Goal: Check status: Check status

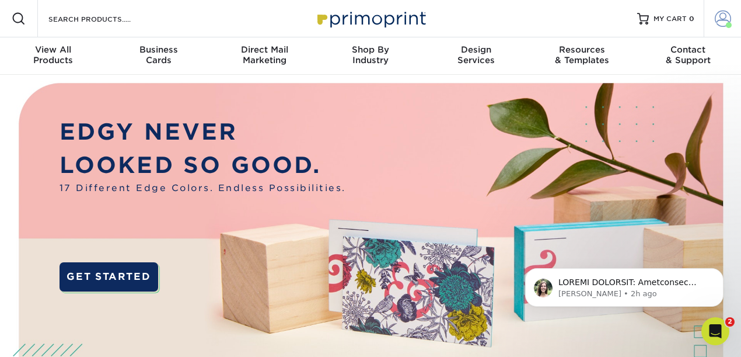
click at [721, 25] on span at bounding box center [723, 19] width 16 height 16
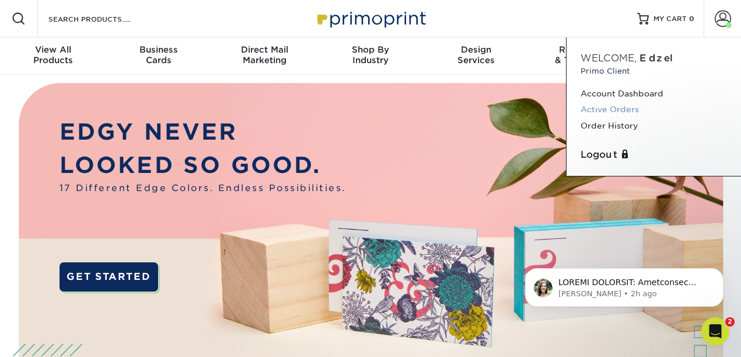
click at [635, 111] on link "Active Orders" at bounding box center [654, 110] width 146 height 16
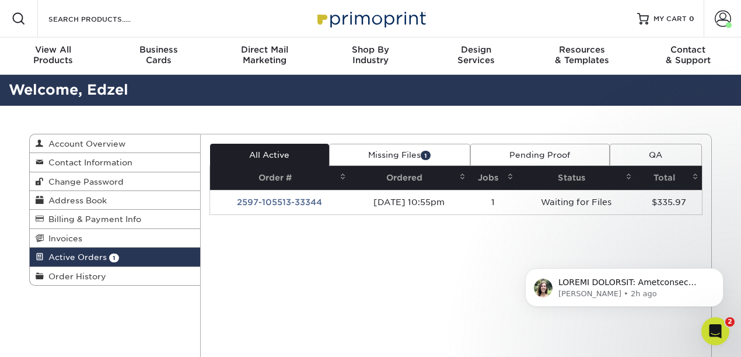
scroll to position [10, 0]
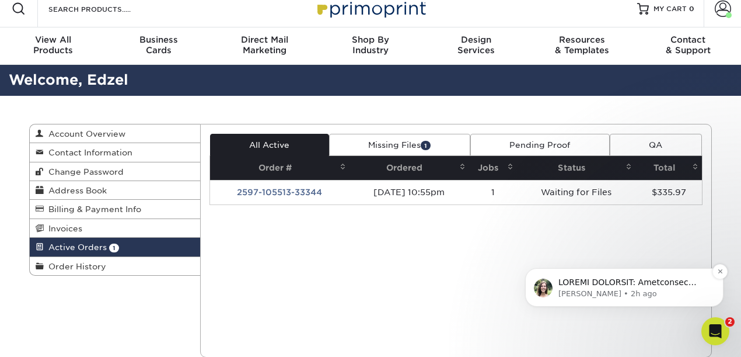
click at [610, 281] on p "Notification stack" at bounding box center [633, 283] width 151 height 12
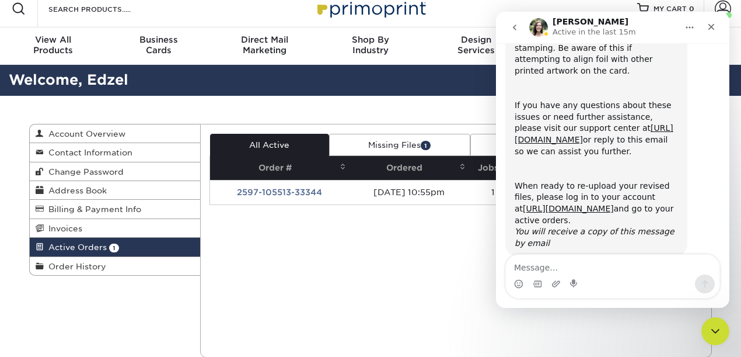
scroll to position [366, 0]
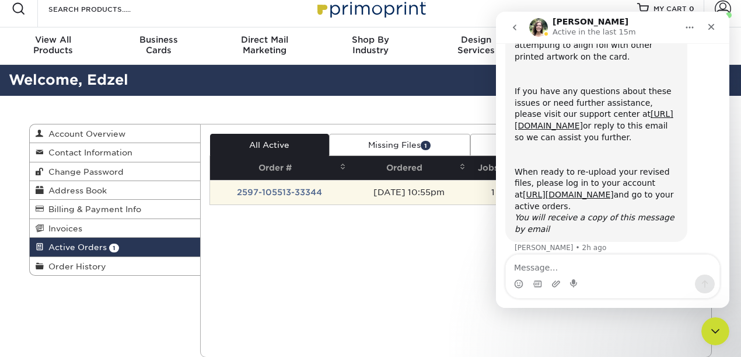
click at [274, 189] on td "2597-105513-33344" at bounding box center [279, 192] width 139 height 25
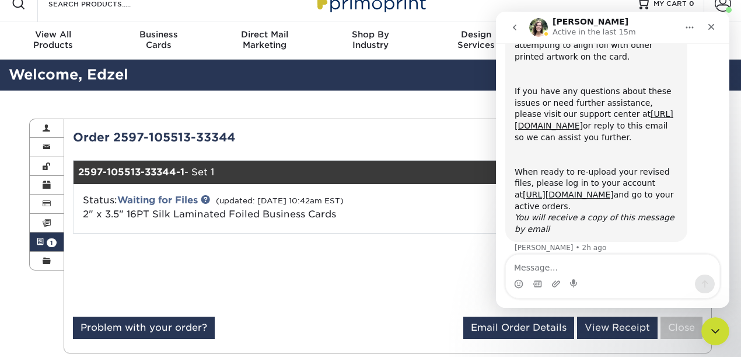
scroll to position [20, 0]
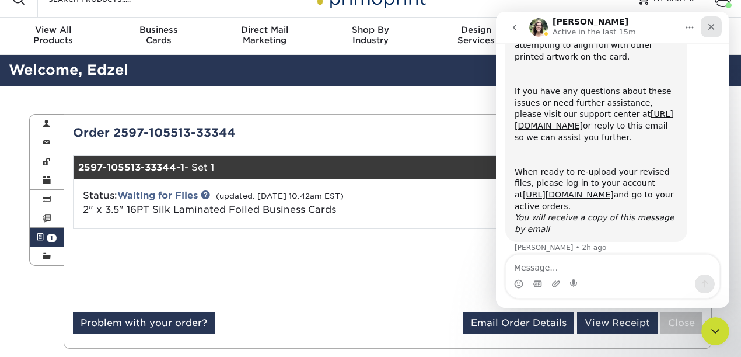
click at [711, 27] on icon "Close" at bounding box center [711, 27] width 6 height 6
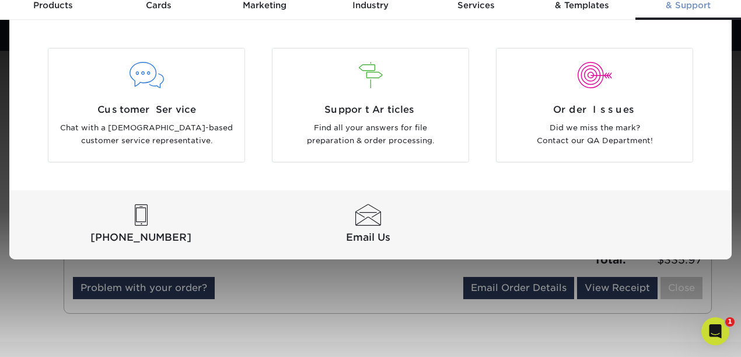
scroll to position [99, 0]
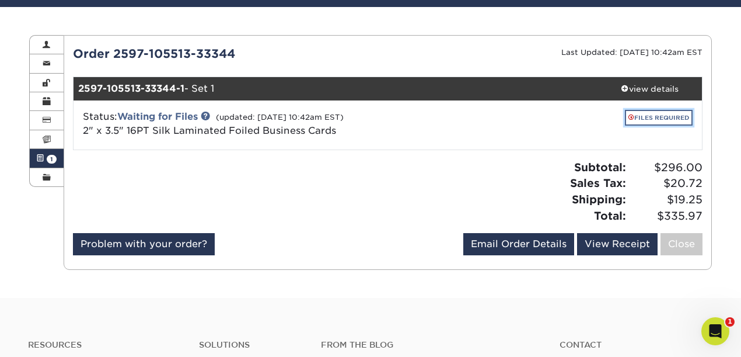
click at [650, 117] on link "FILES REQUIRED" at bounding box center [659, 118] width 68 height 16
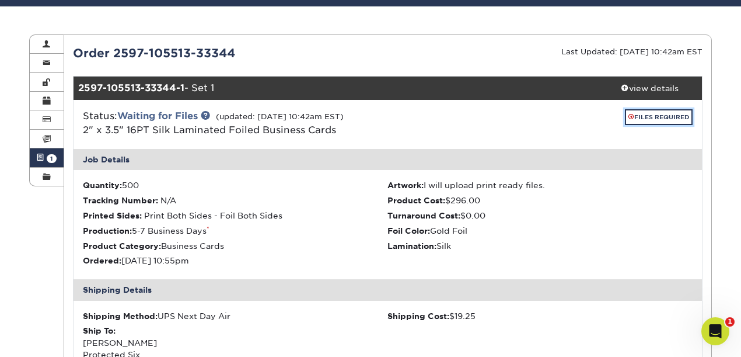
scroll to position [94, 0]
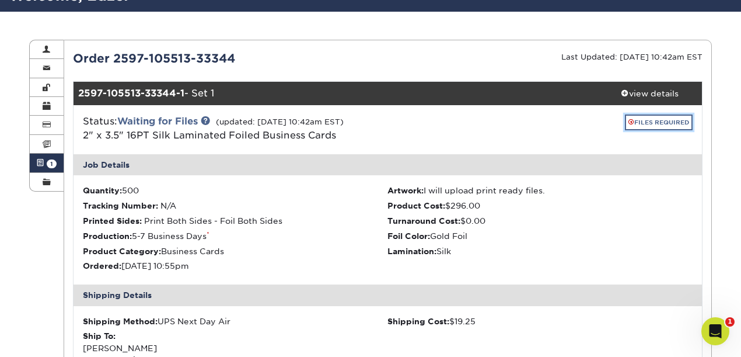
click at [646, 125] on link "FILES REQUIRED" at bounding box center [659, 122] width 68 height 16
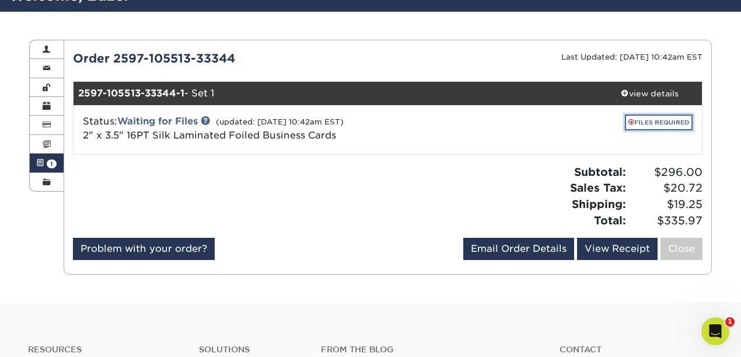
click at [646, 124] on link "FILES REQUIRED" at bounding box center [659, 122] width 68 height 16
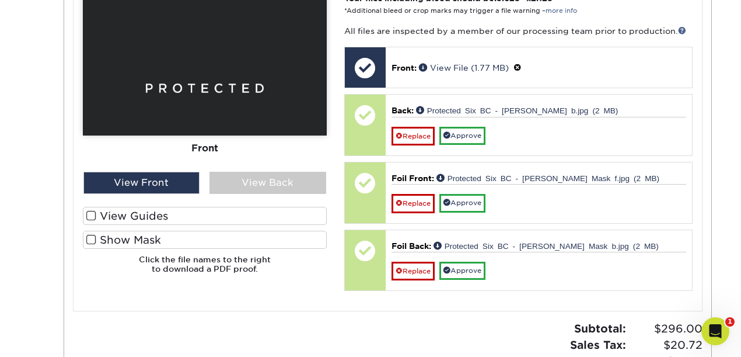
scroll to position [556, 0]
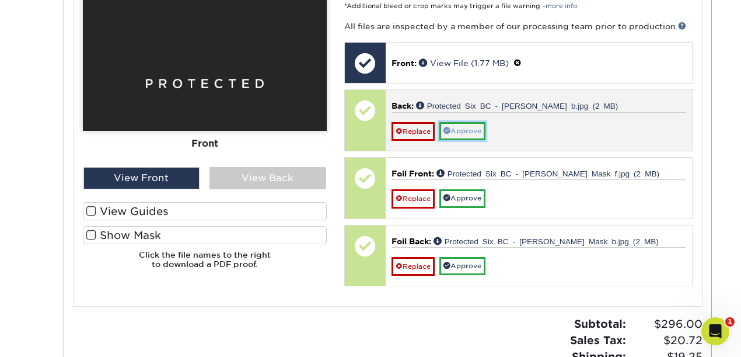
click at [474, 134] on link "Approve" at bounding box center [462, 131] width 46 height 18
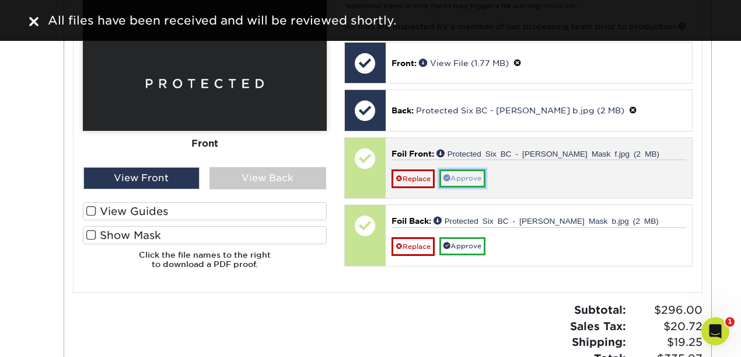
click at [480, 176] on link "Approve" at bounding box center [462, 178] width 46 height 18
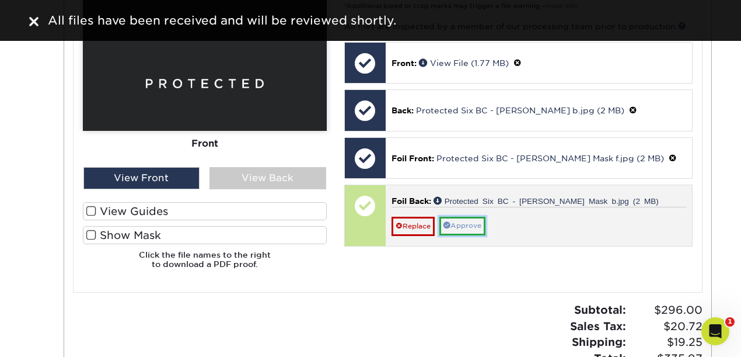
click at [479, 224] on link "Approve" at bounding box center [462, 225] width 46 height 18
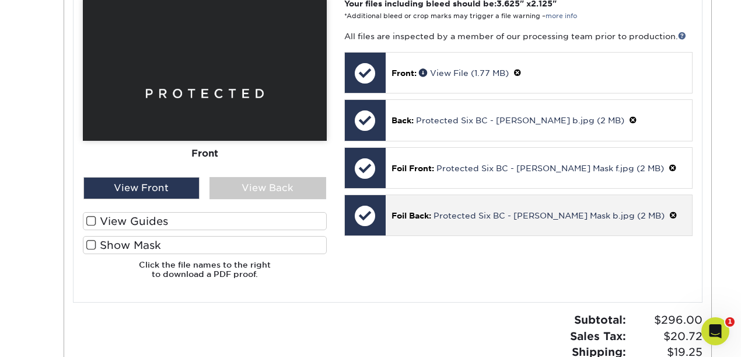
scroll to position [530, 0]
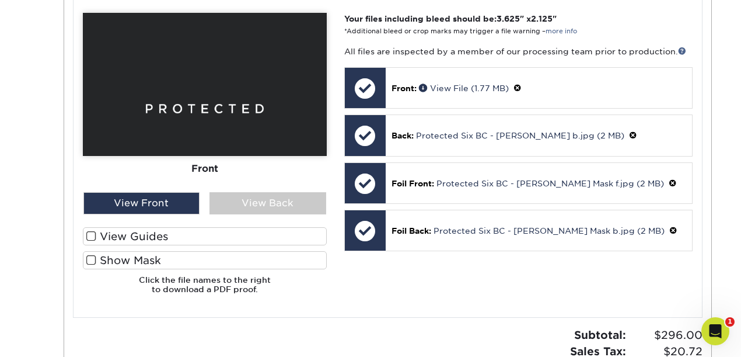
click at [92, 261] on span at bounding box center [91, 259] width 10 height 11
click at [0, 0] on input "Show Mask" at bounding box center [0, 0] width 0 height 0
click at [91, 231] on span at bounding box center [91, 236] width 10 height 11
click at [0, 0] on input "View Guides" at bounding box center [0, 0] width 0 height 0
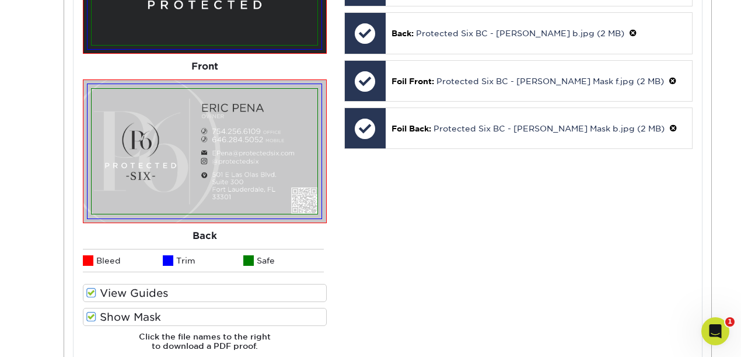
scroll to position [637, 0]
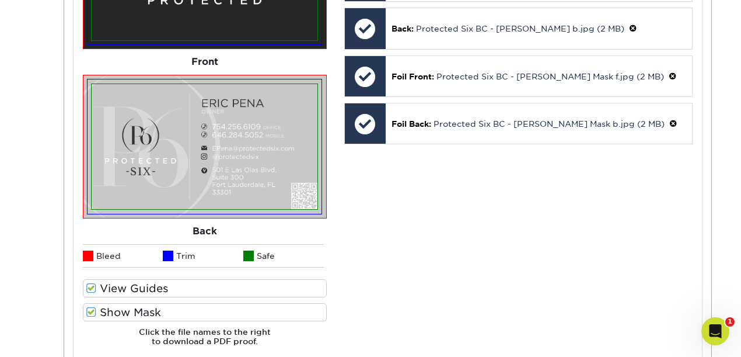
click at [91, 288] on span at bounding box center [91, 287] width 10 height 11
click at [0, 0] on input "View Guides" at bounding box center [0, 0] width 0 height 0
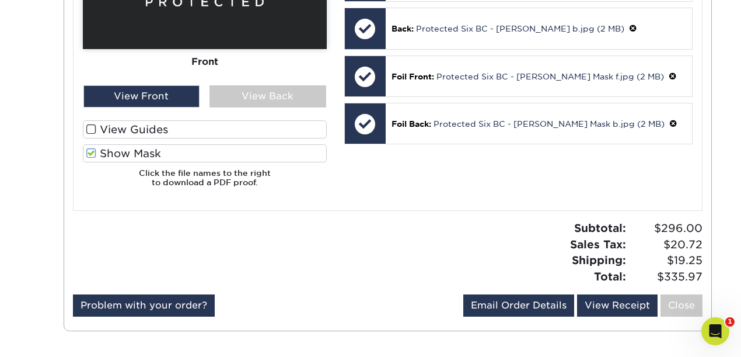
scroll to position [479, 0]
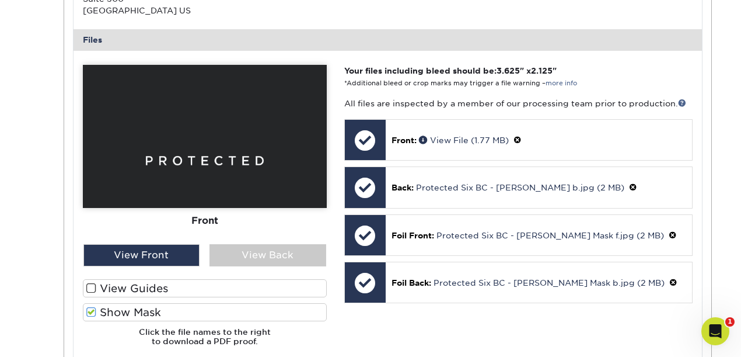
click at [90, 312] on span at bounding box center [91, 311] width 10 height 11
click at [0, 0] on input "Show Mask" at bounding box center [0, 0] width 0 height 0
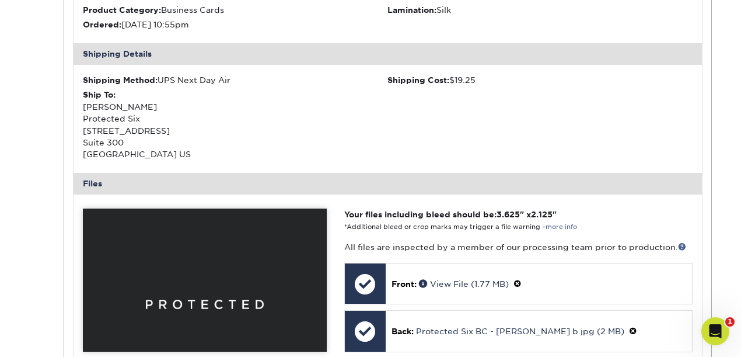
scroll to position [474, 0]
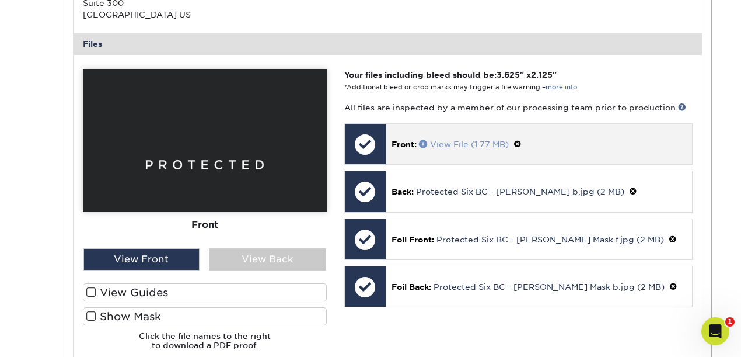
click at [454, 147] on link "View File (1.77 MB)" at bounding box center [464, 143] width 90 height 9
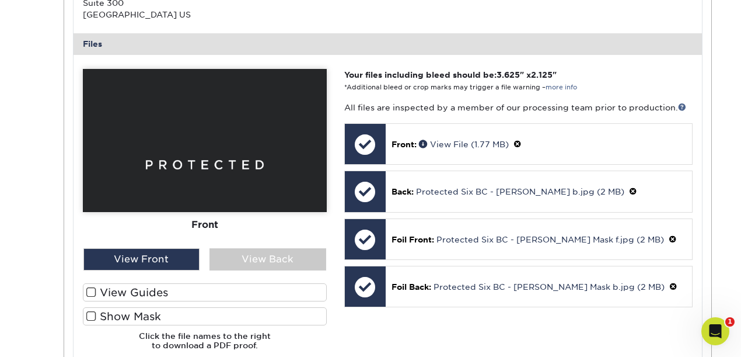
click at [208, 148] on img at bounding box center [205, 140] width 244 height 143
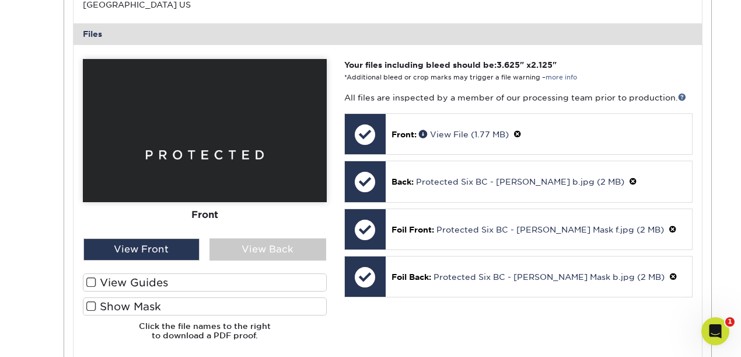
scroll to position [490, 0]
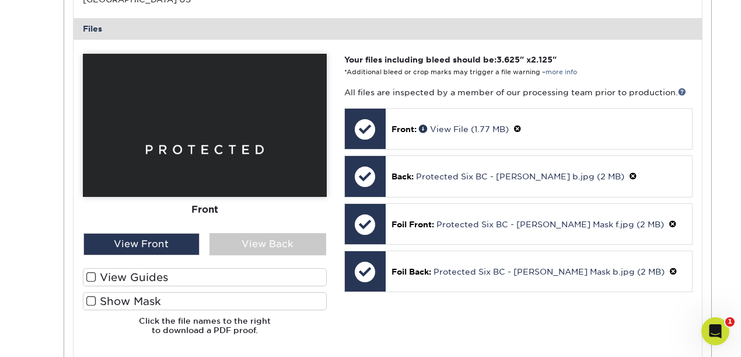
click at [90, 299] on span at bounding box center [91, 300] width 10 height 11
click at [0, 0] on input "Show Mask" at bounding box center [0, 0] width 0 height 0
click at [92, 303] on span at bounding box center [91, 300] width 10 height 11
click at [0, 0] on input "Show Mask" at bounding box center [0, 0] width 0 height 0
click at [92, 302] on span at bounding box center [91, 300] width 10 height 11
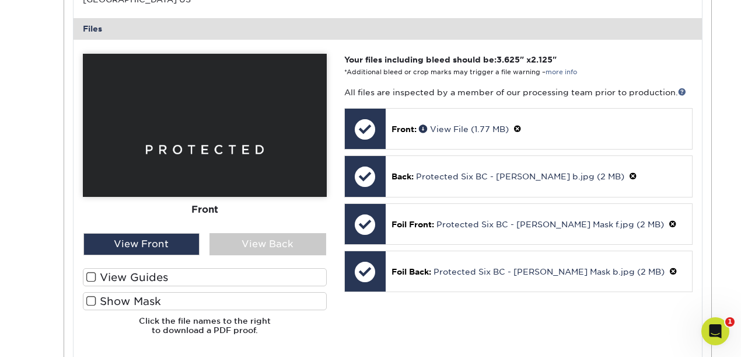
click at [0, 0] on input "Show Mask" at bounding box center [0, 0] width 0 height 0
click at [92, 302] on span at bounding box center [91, 300] width 10 height 11
click at [0, 0] on input "Show Mask" at bounding box center [0, 0] width 0 height 0
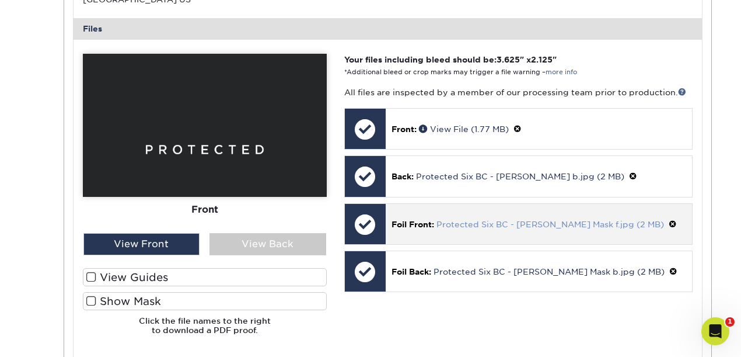
click at [532, 225] on link "Protected Six BC - Eric Pene Mask f.jpg (2 MB)" at bounding box center [550, 223] width 228 height 9
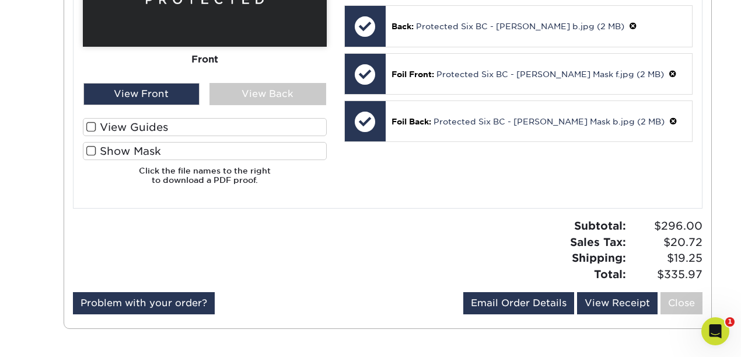
scroll to position [650, 0]
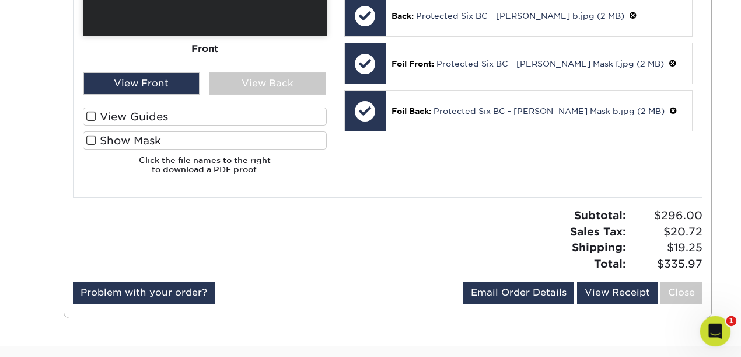
click at [710, 333] on icon "Open Intercom Messenger" at bounding box center [713, 329] width 19 height 19
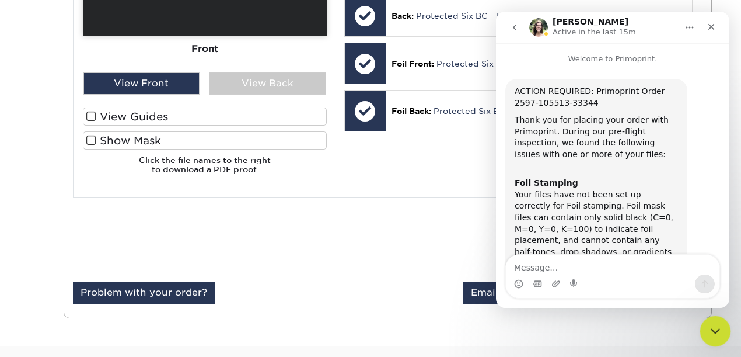
scroll to position [366, 0]
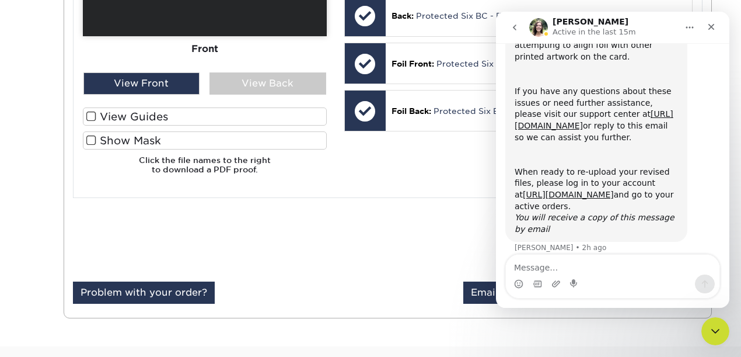
click at [545, 271] on textarea "Message…" at bounding box center [613, 264] width 214 height 20
type textarea "Hi.. are my file good to go?"
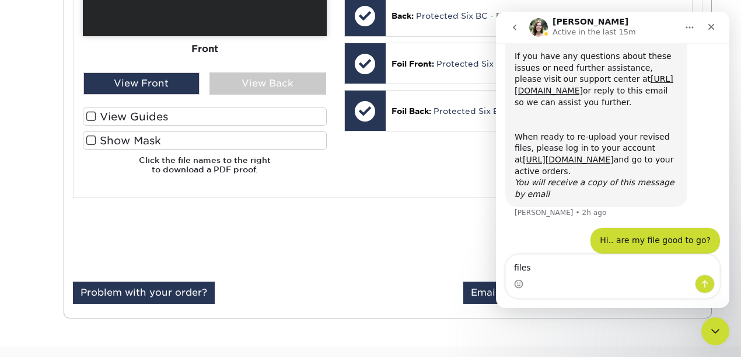
type textarea "files*"
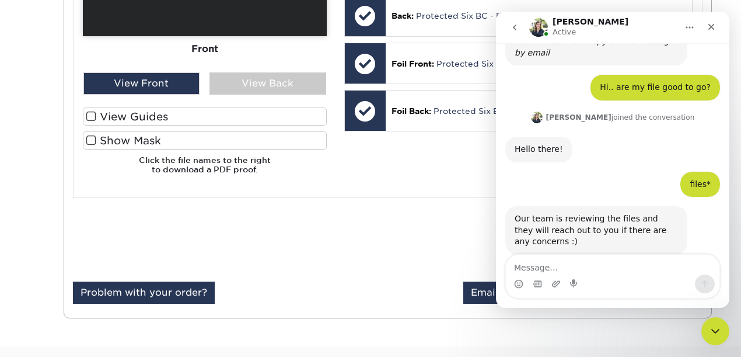
scroll to position [556, 0]
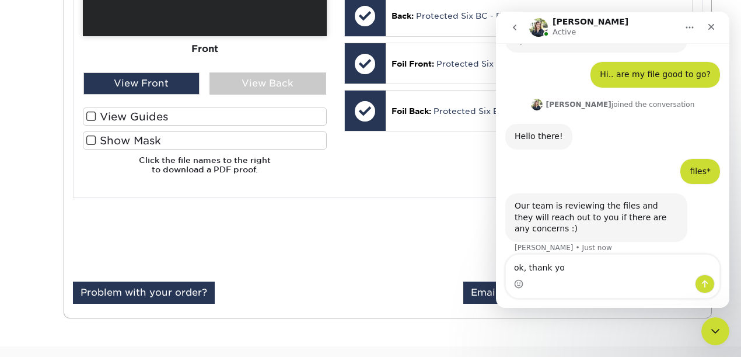
type textarea "ok, thank you"
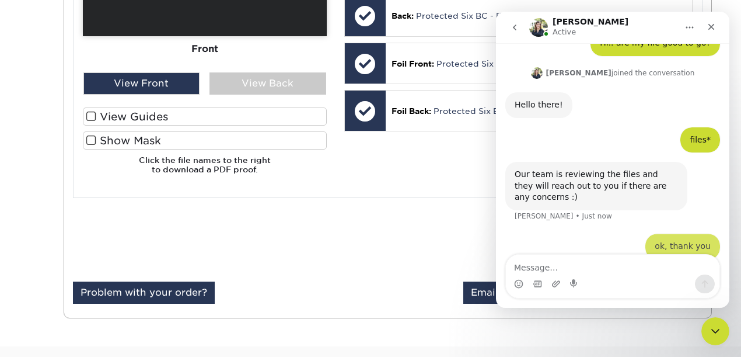
scroll to position [590, 0]
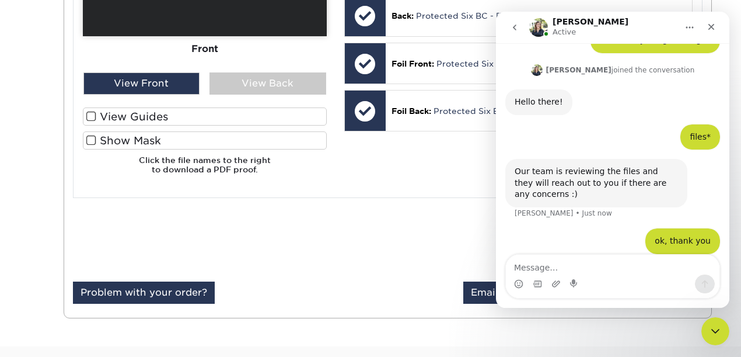
drag, startPoint x: 715, startPoint y: 30, endPoint x: 1211, endPoint y: 42, distance: 496.2
click at [715, 30] on icon "Close" at bounding box center [711, 26] width 9 height 9
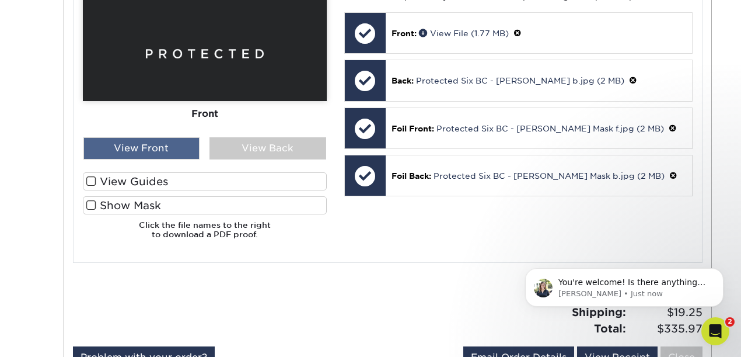
scroll to position [659, 0]
click at [598, 285] on p "You're welcome! Is there anything else I can help you with at the moment?" at bounding box center [633, 283] width 151 height 12
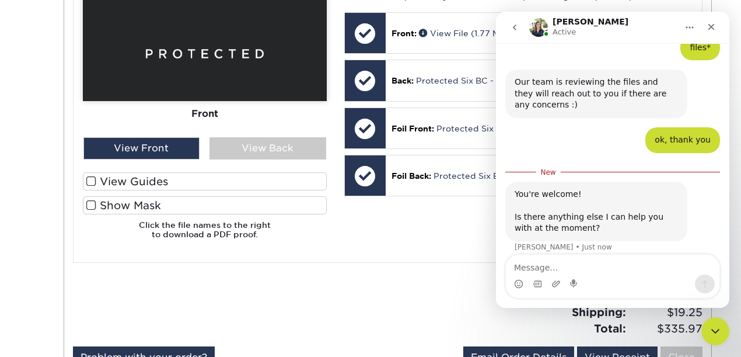
scroll to position [678, 0]
click at [587, 267] on textarea "Message…" at bounding box center [613, 264] width 214 height 20
type textarea "no"
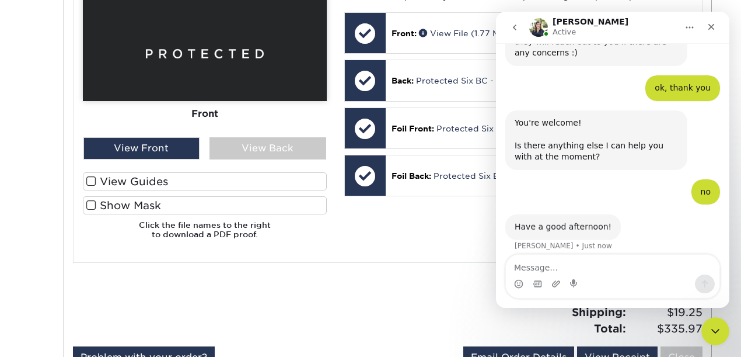
scroll to position [729, 0]
click at [448, 256] on div "The file uploader is not compatible with mobile devices. Please increase your b…" at bounding box center [388, 103] width 629 height 319
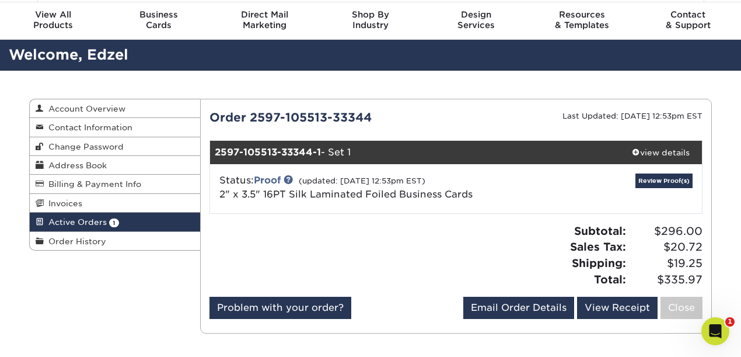
scroll to position [40, 0]
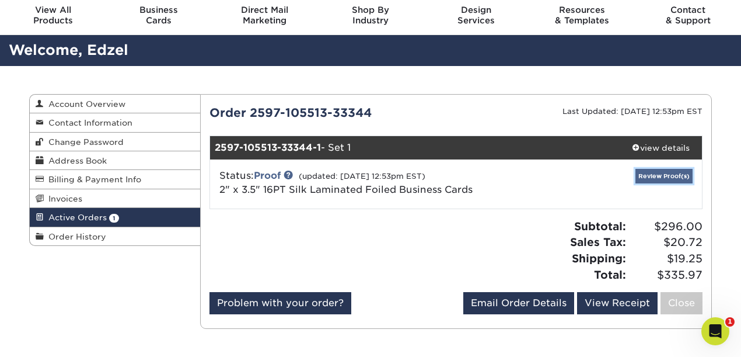
click at [639, 180] on link "Review Proof(s)" at bounding box center [663, 176] width 57 height 15
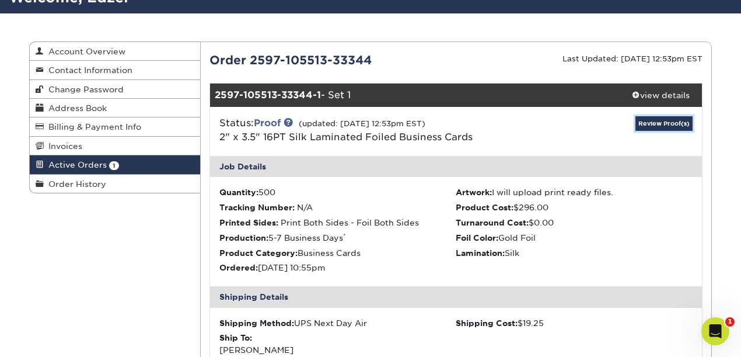
scroll to position [98, 0]
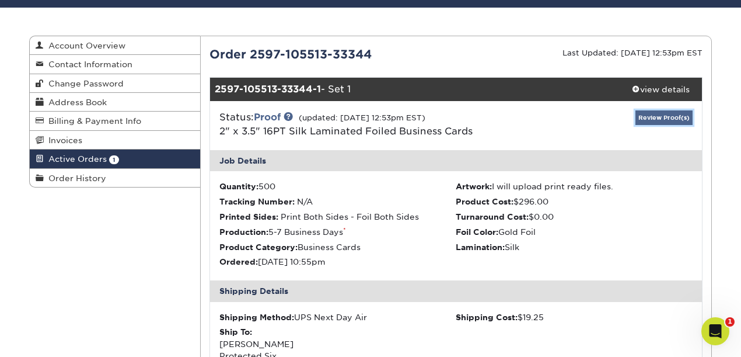
click at [657, 118] on link "Review Proof(s)" at bounding box center [663, 117] width 57 height 15
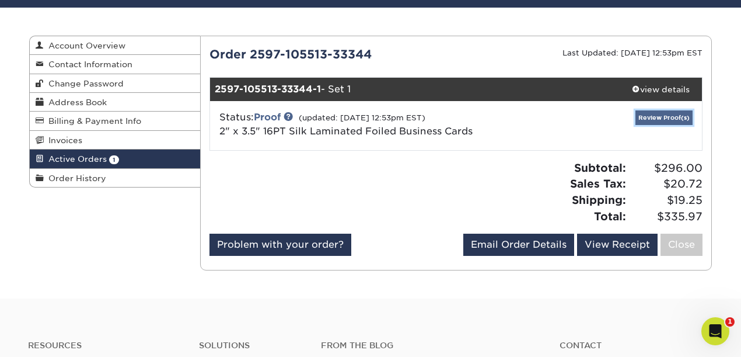
click at [656, 119] on link "Review Proof(s)" at bounding box center [663, 117] width 57 height 15
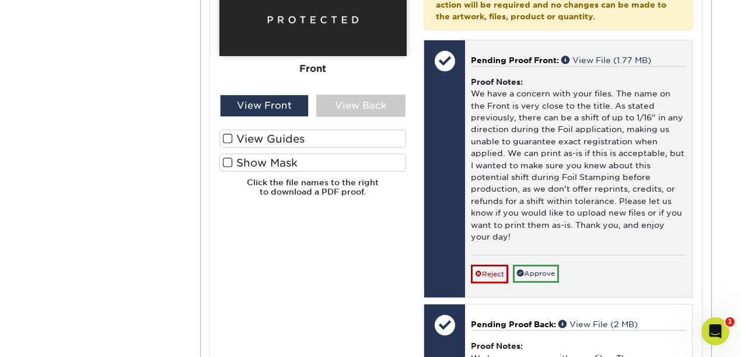
scroll to position [592, 0]
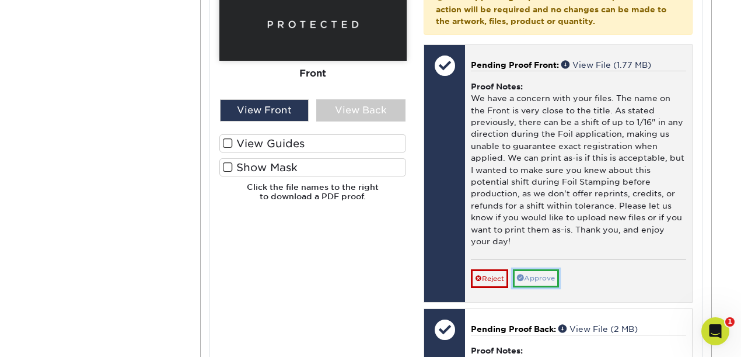
click at [550, 270] on link "Approve" at bounding box center [536, 278] width 46 height 18
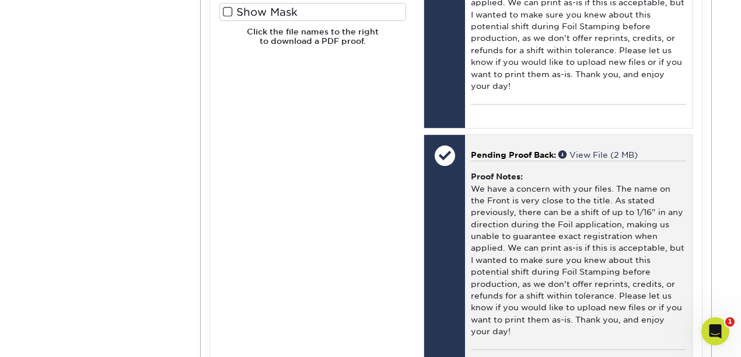
scroll to position [753, 0]
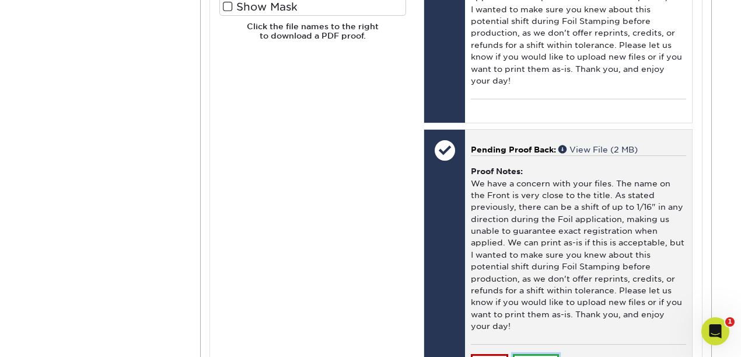
click at [551, 354] on link "Approve" at bounding box center [536, 363] width 46 height 18
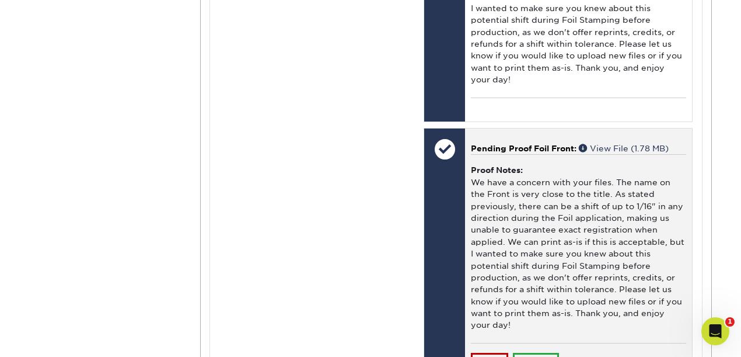
scroll to position [1010, 0]
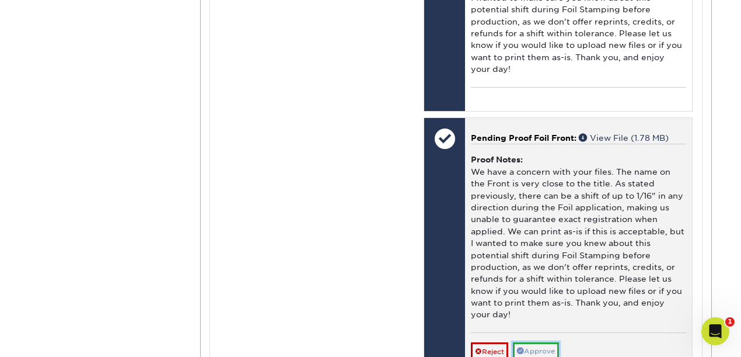
click at [553, 342] on link "Approve" at bounding box center [536, 351] width 46 height 18
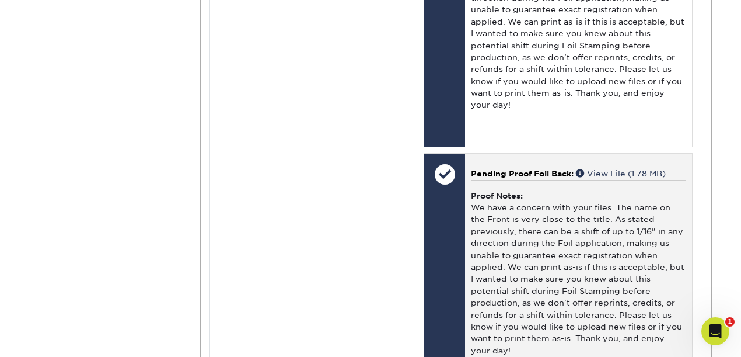
scroll to position [1229, 0]
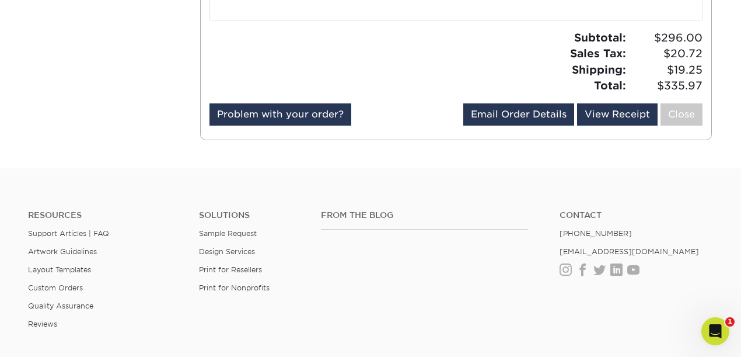
scroll to position [1713, 0]
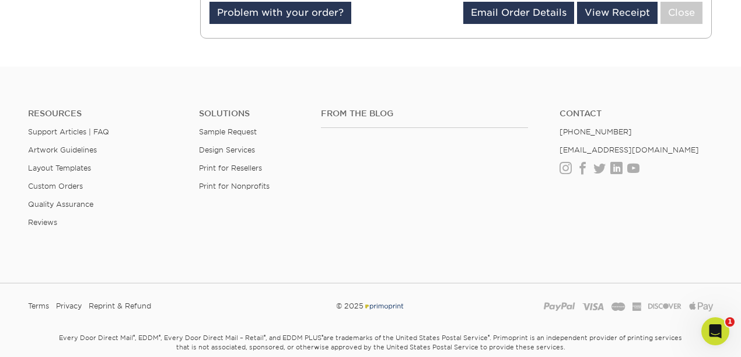
click at [539, 329] on small "Every Door Direct Mail ® , EDDM ® , Every Door Direct Mail – Retail ® , and EDD…" at bounding box center [370, 354] width 683 height 51
